Goal: Find specific page/section: Find specific page/section

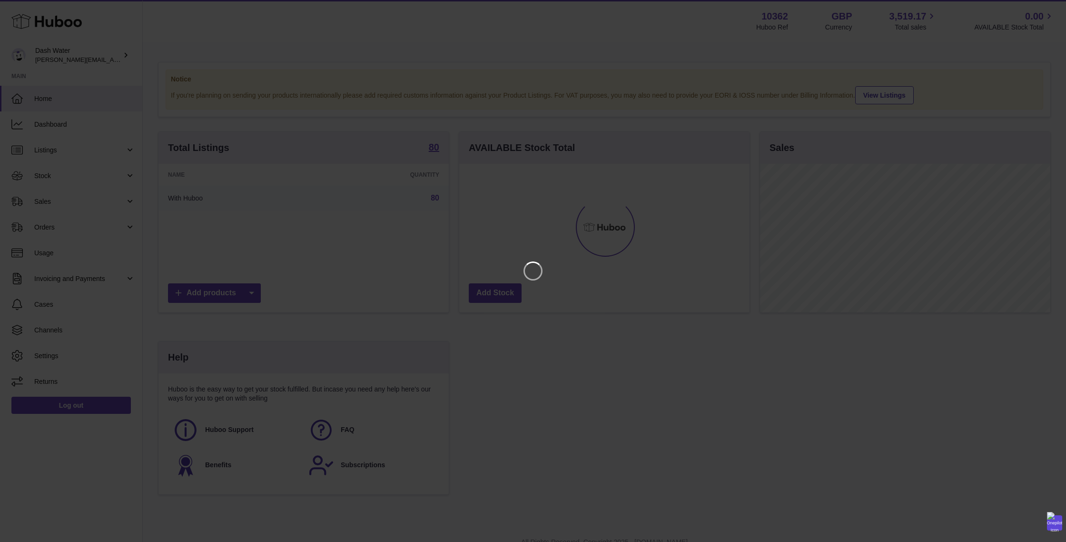
scroll to position [148, 290]
click at [1040, 10] on icon "Close" at bounding box center [1041, 9] width 8 height 8
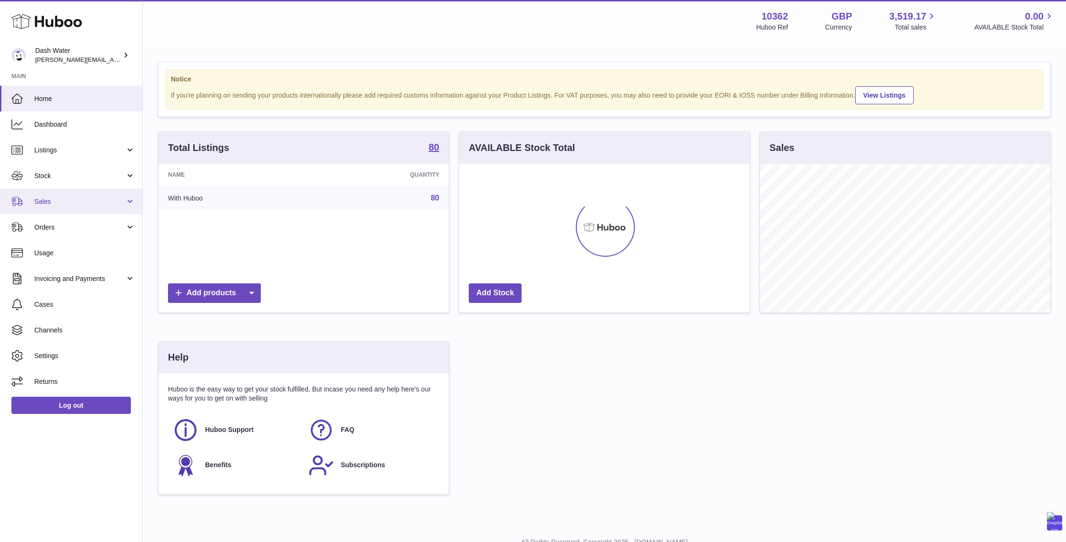
click at [39, 202] on span "Sales" at bounding box center [79, 201] width 91 height 9
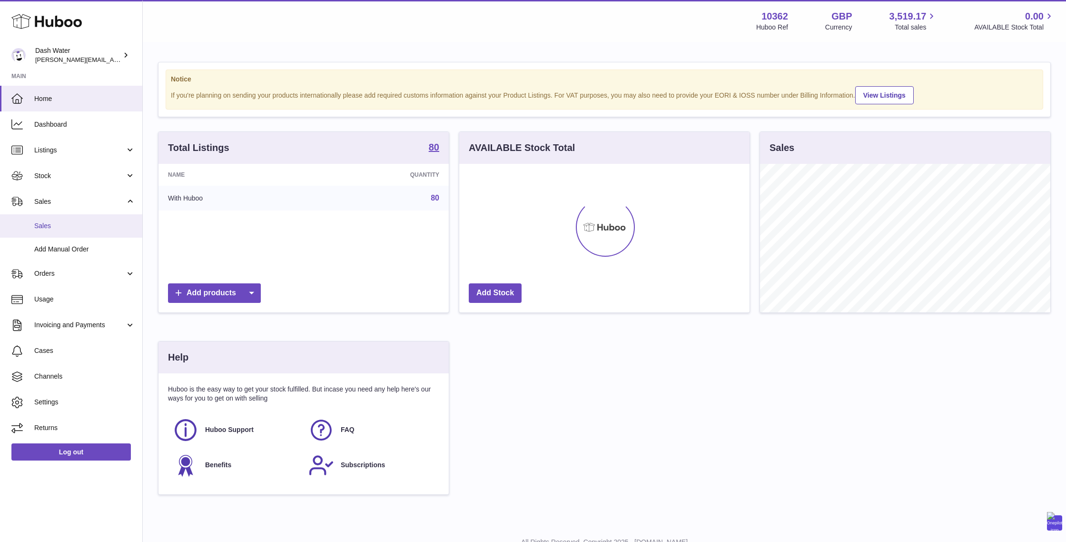
click at [47, 225] on span "Sales" at bounding box center [84, 225] width 101 height 9
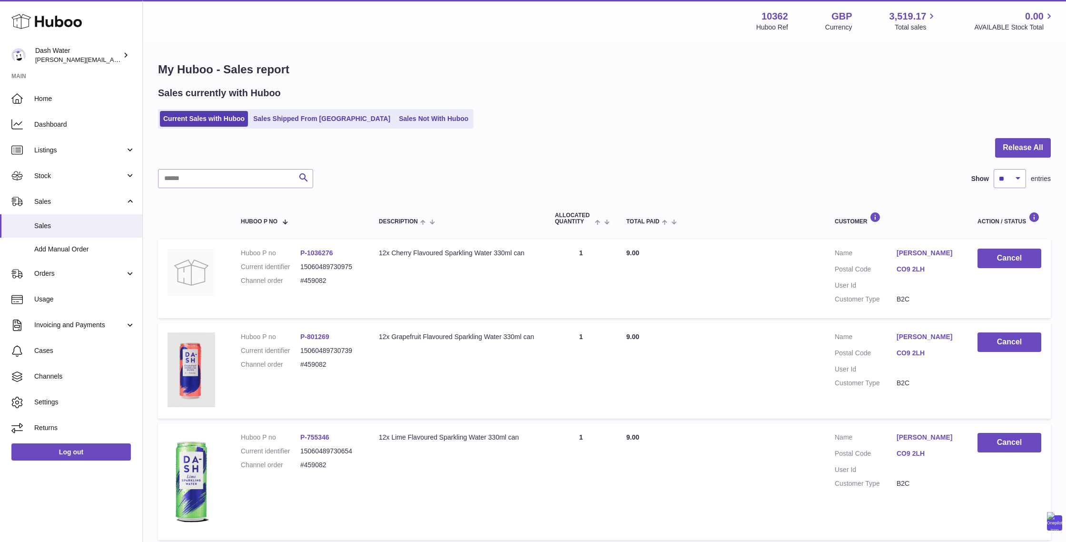
click at [913, 354] on link "CO9 2LH" at bounding box center [928, 352] width 62 height 9
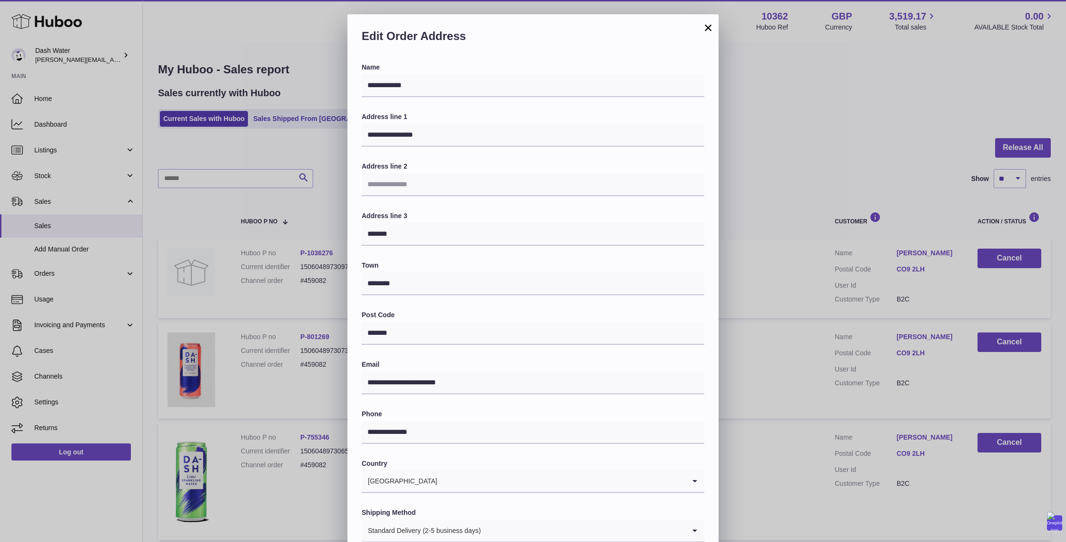
scroll to position [58, 0]
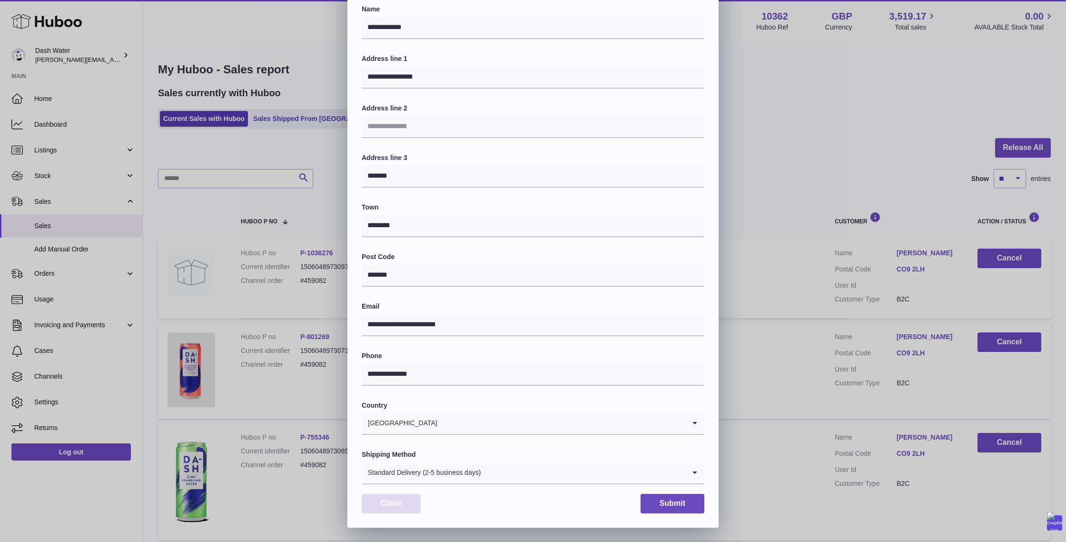
click at [392, 511] on button "Close" at bounding box center [391, 503] width 59 height 20
